Goal: Task Accomplishment & Management: Complete application form

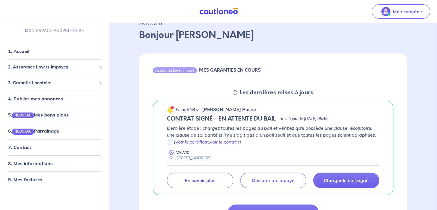
scroll to position [86, 0]
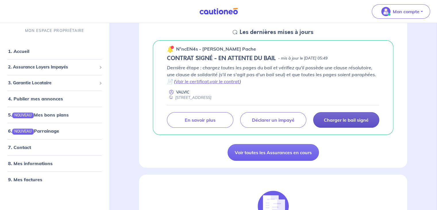
click at [351, 117] on p "Charger le bail signé" at bounding box center [346, 120] width 45 height 6
click at [338, 121] on p "Charger le bail signé" at bounding box center [346, 120] width 45 height 6
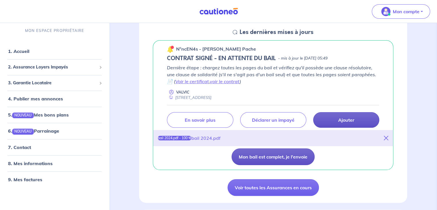
click at [277, 153] on button "Mon bail est complet, je l'envoie" at bounding box center [273, 156] width 83 height 17
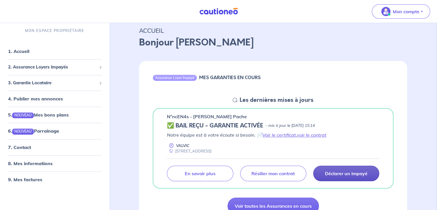
scroll to position [0, 0]
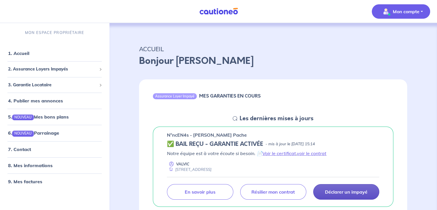
click at [415, 8] on p "Mon compte" at bounding box center [406, 11] width 27 height 7
click at [406, 35] on link "Mes informations" at bounding box center [395, 35] width 46 height 9
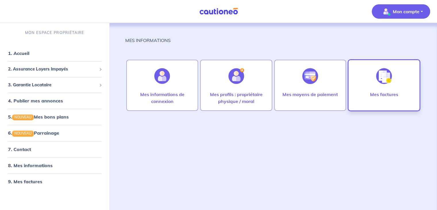
click at [385, 86] on div at bounding box center [383, 76] width 25 height 30
